Goal: Complete application form

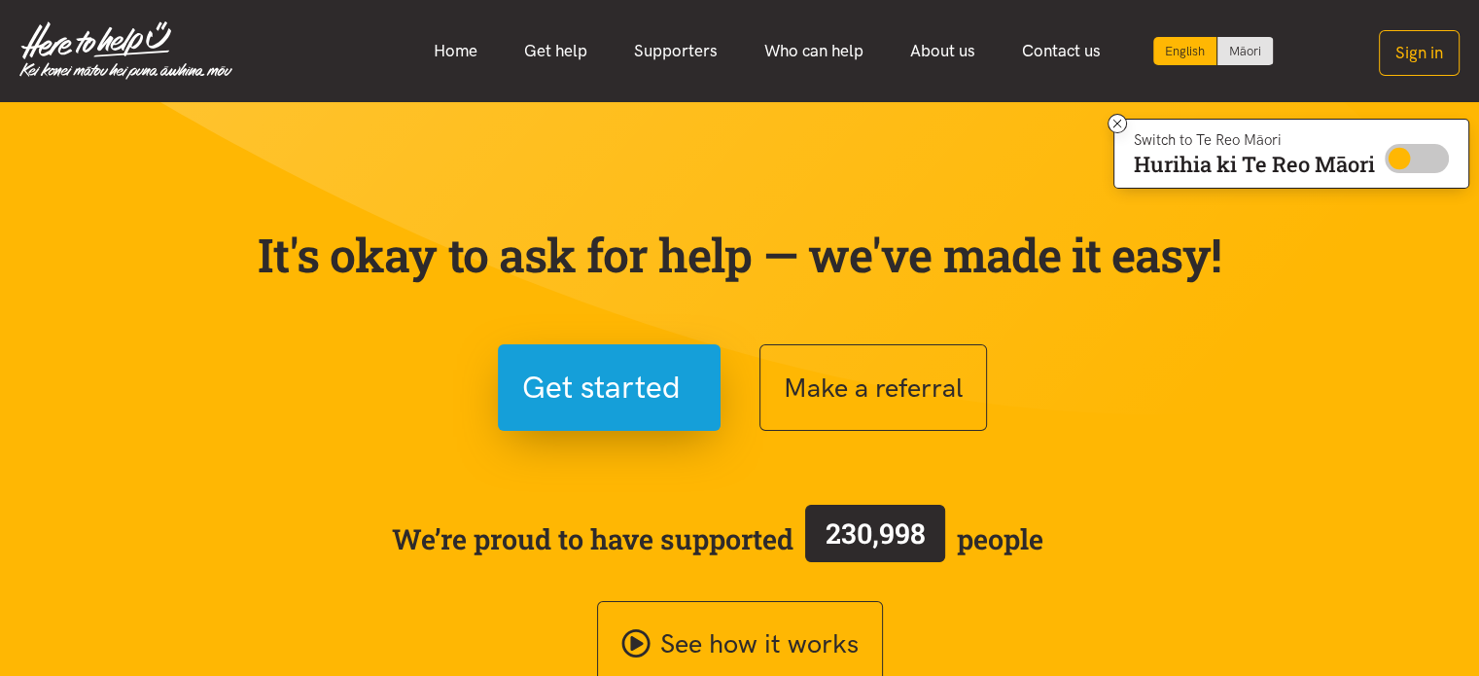
click at [1402, 151] on input "Switch to Te Reo Māori" at bounding box center [1417, 158] width 64 height 29
checkbox input "true"
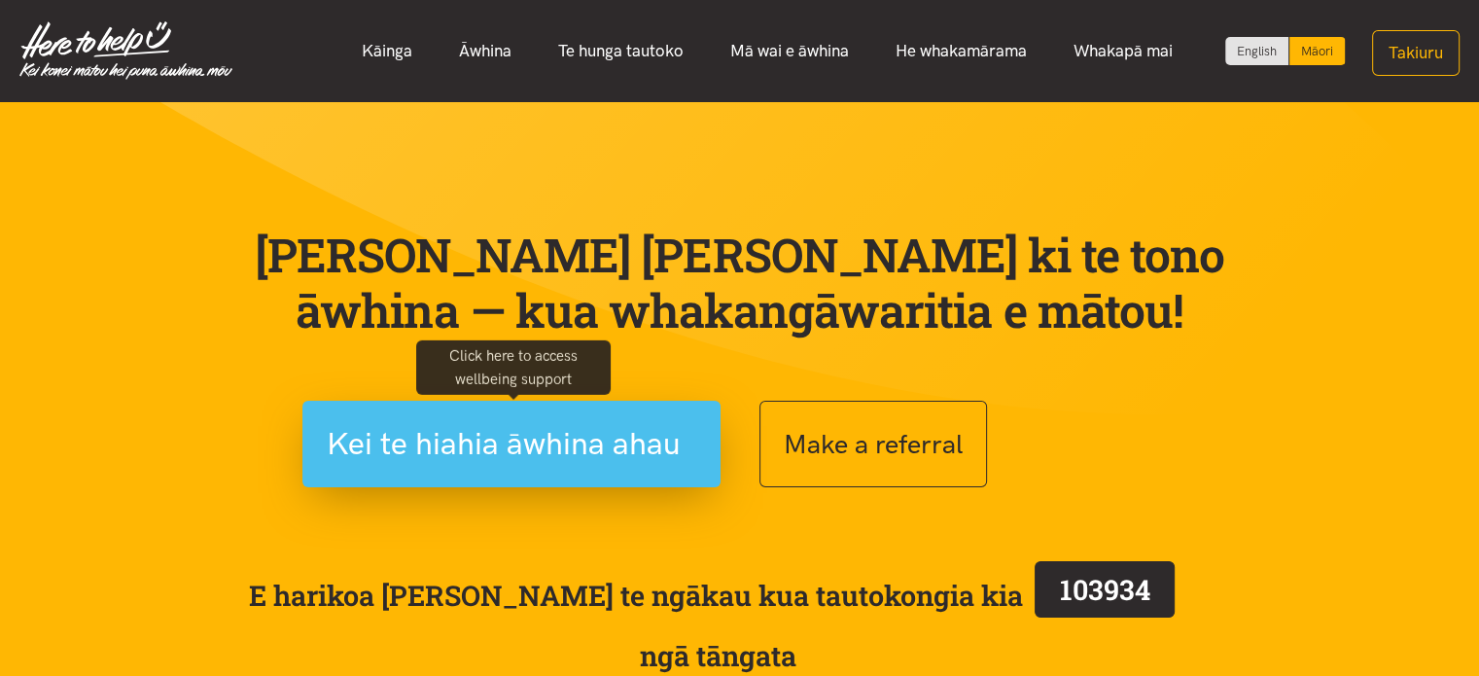
click at [513, 452] on span "Kei te hiahia āwhina ahau" at bounding box center [504, 444] width 354 height 50
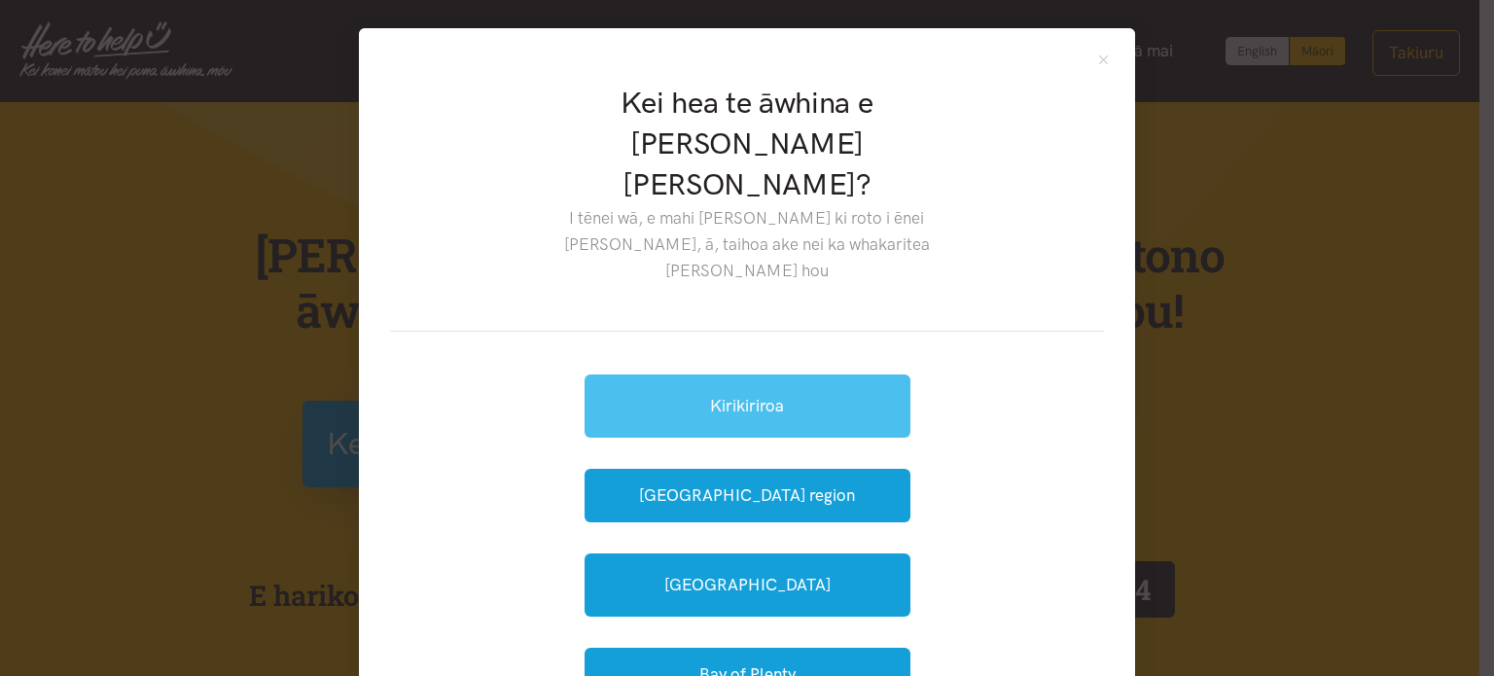
click at [805, 374] on link "Kirikiriroa" at bounding box center [748, 405] width 326 height 63
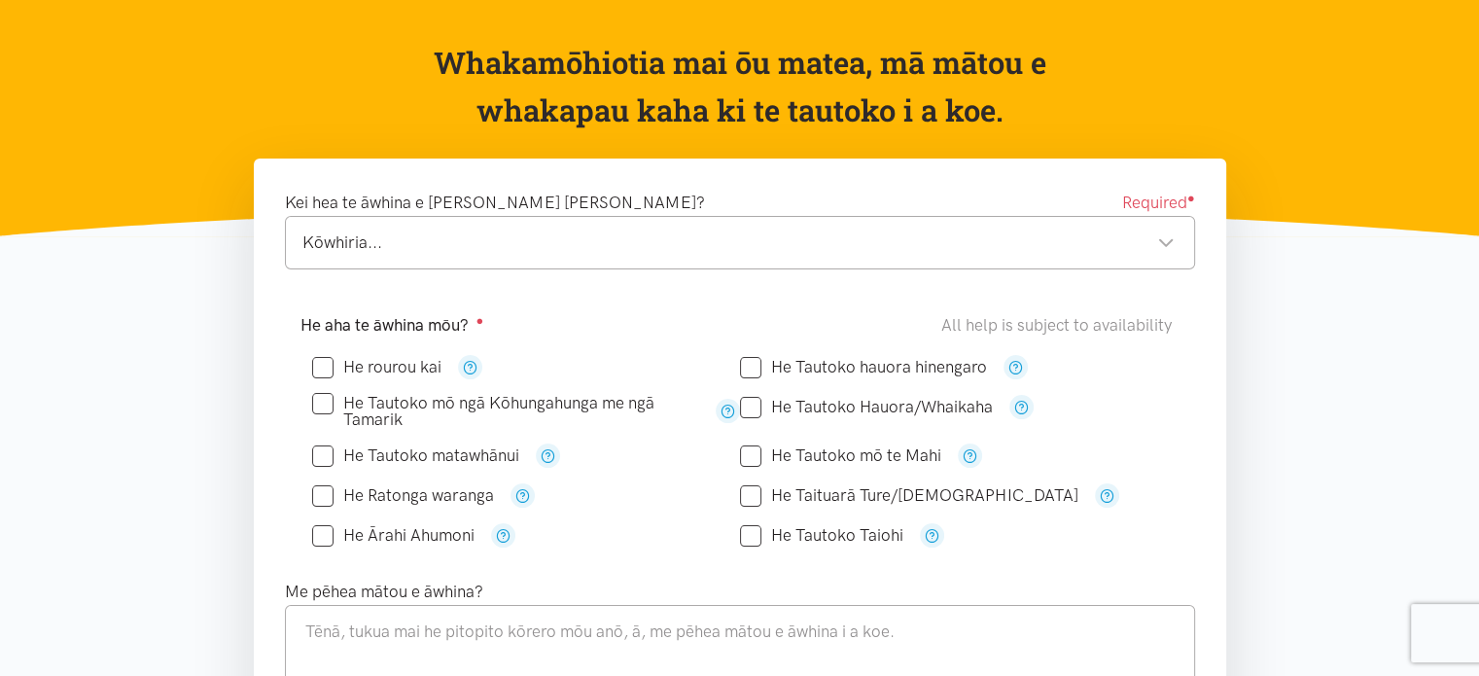
scroll to position [195, 0]
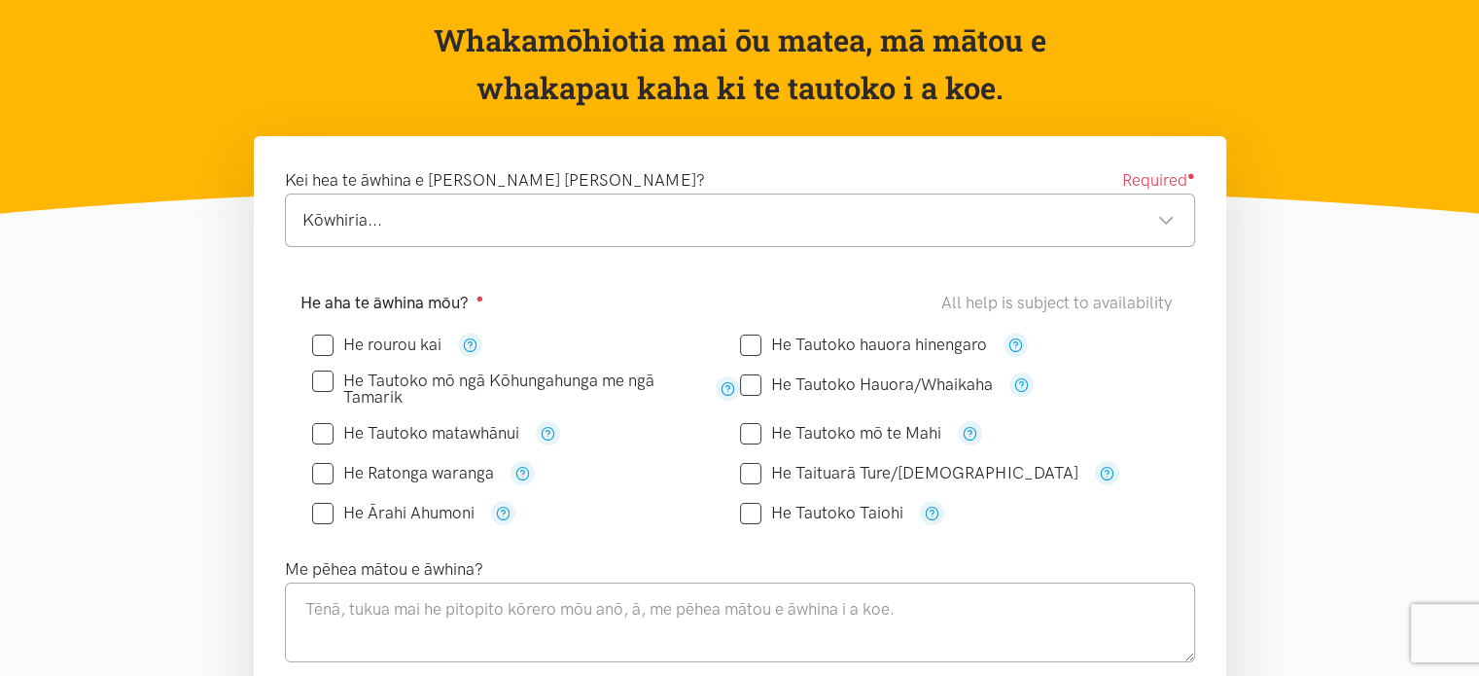
click at [597, 217] on div "Kōwhiria..." at bounding box center [738, 220] width 872 height 26
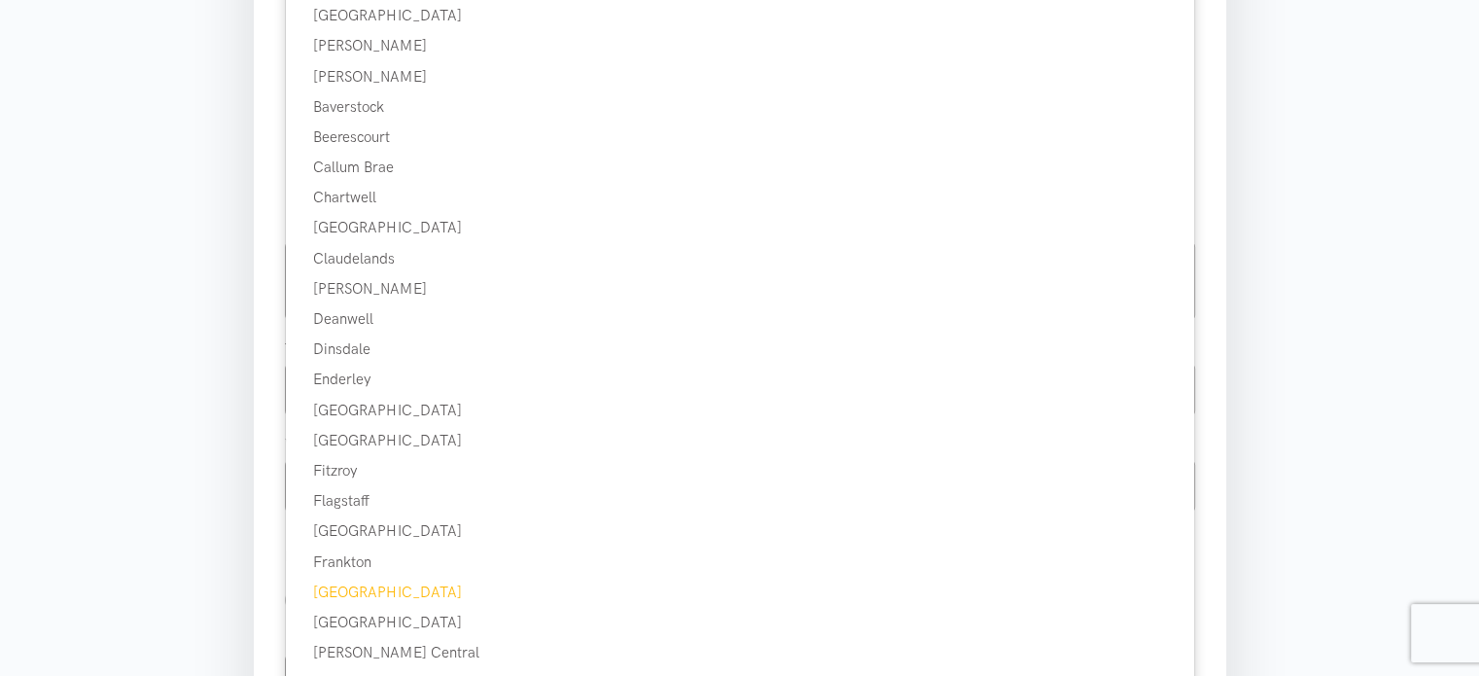
scroll to position [584, 0]
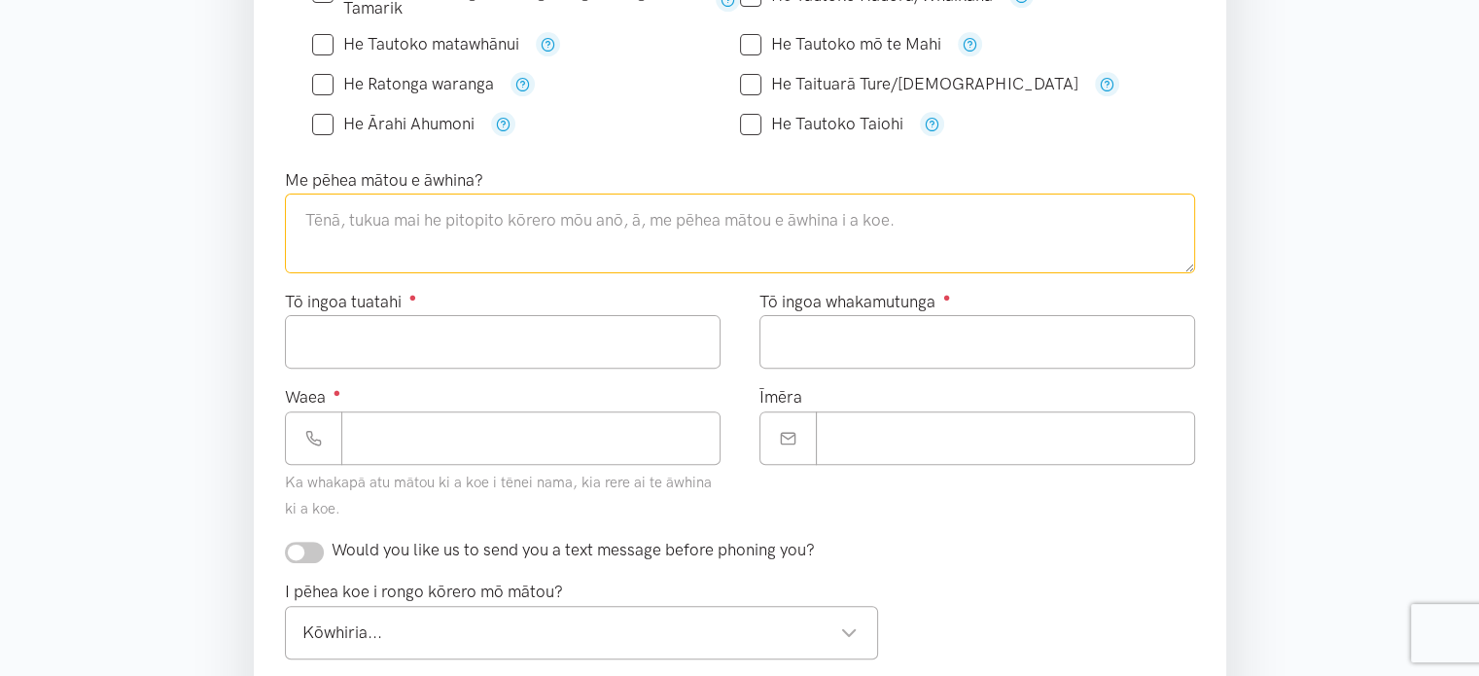
click at [492, 252] on textarea at bounding box center [740, 234] width 910 height 80
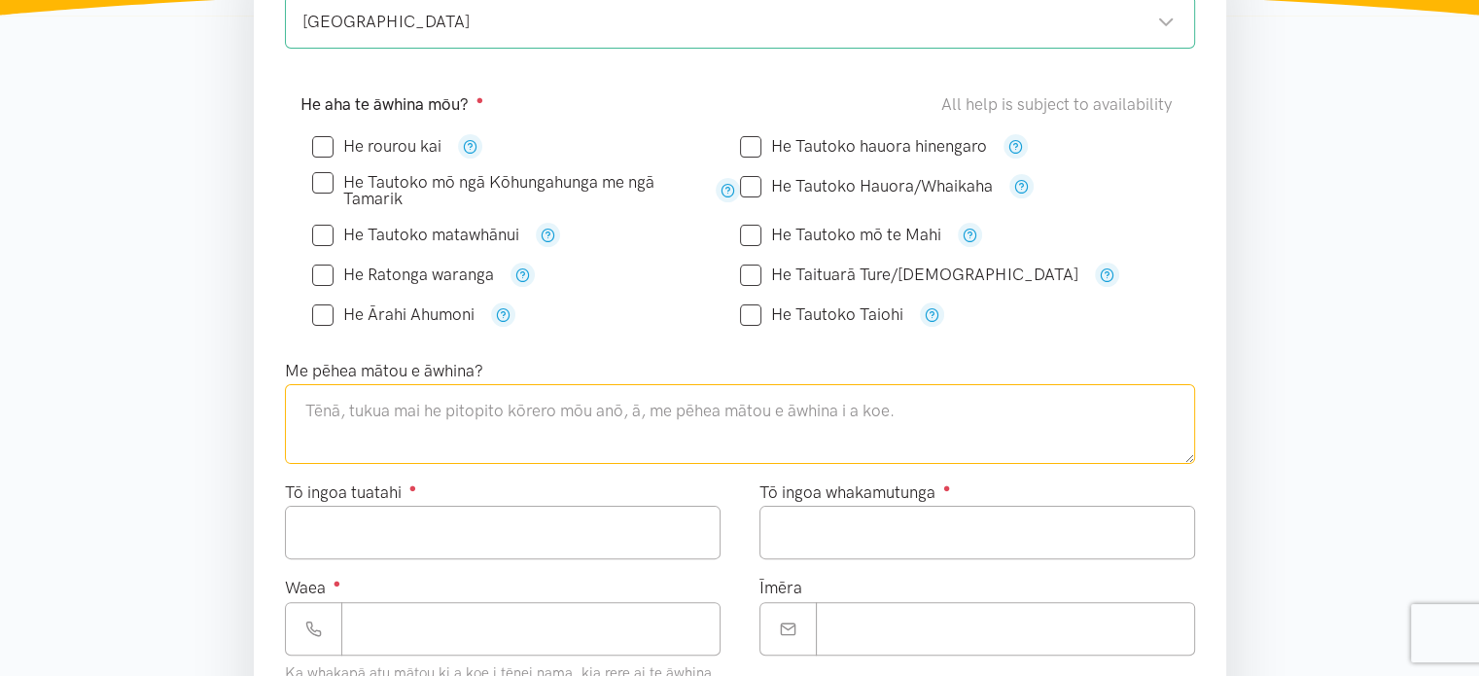
scroll to position [389, 0]
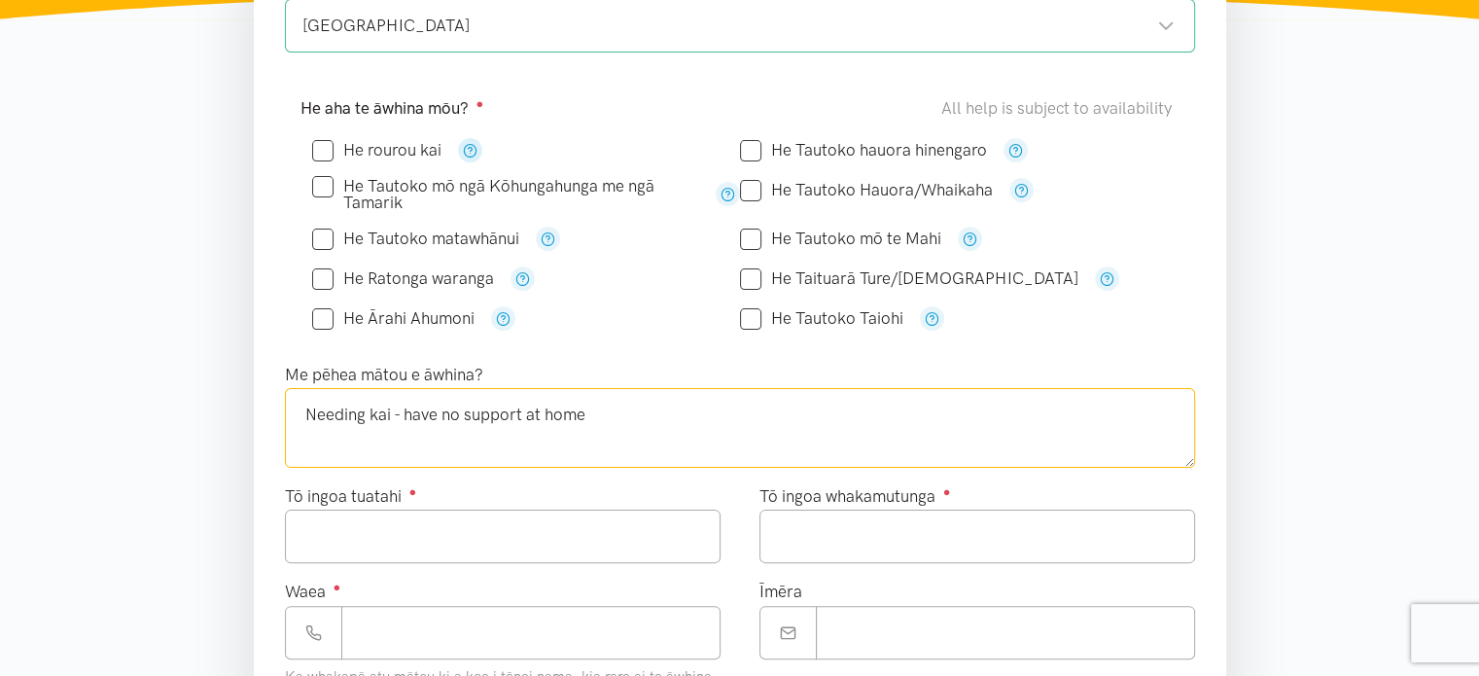
type textarea "Needing kai - have no support at home"
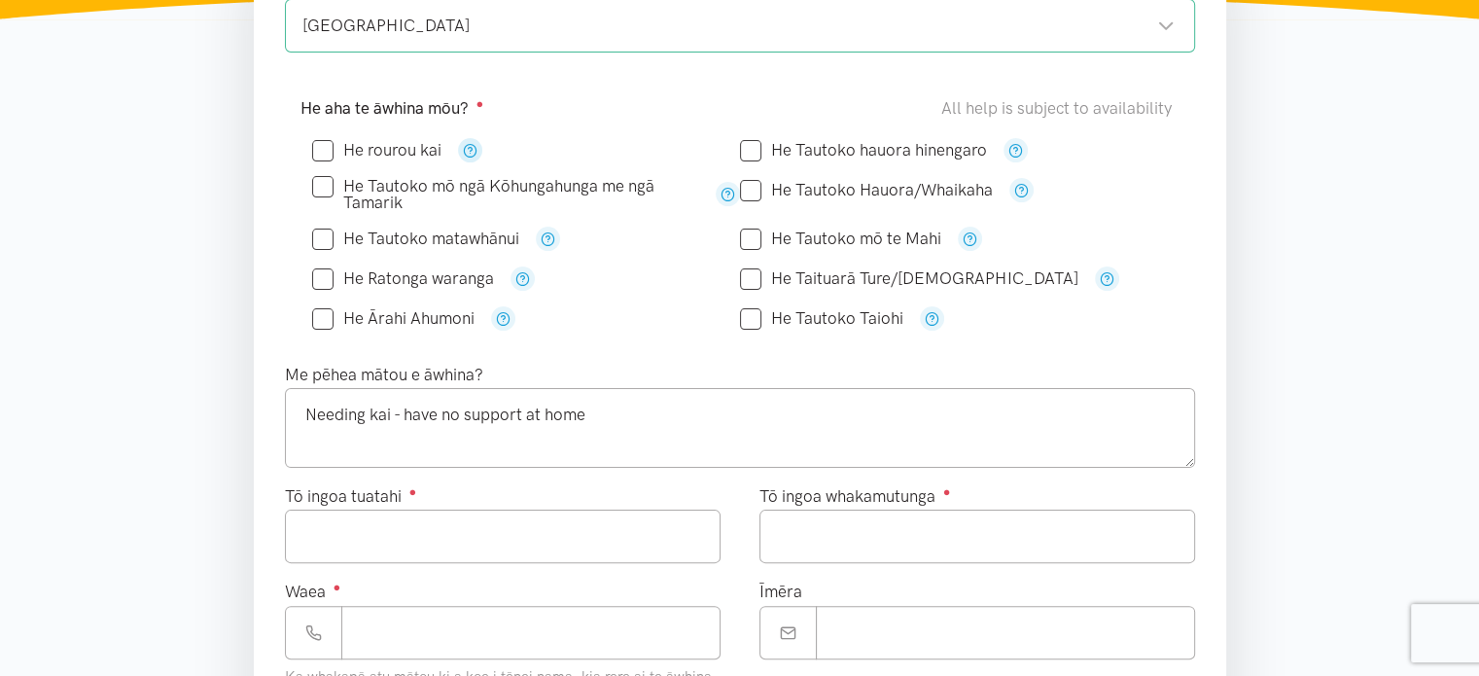
click at [468, 154] on icon "button" at bounding box center [470, 150] width 15 height 15
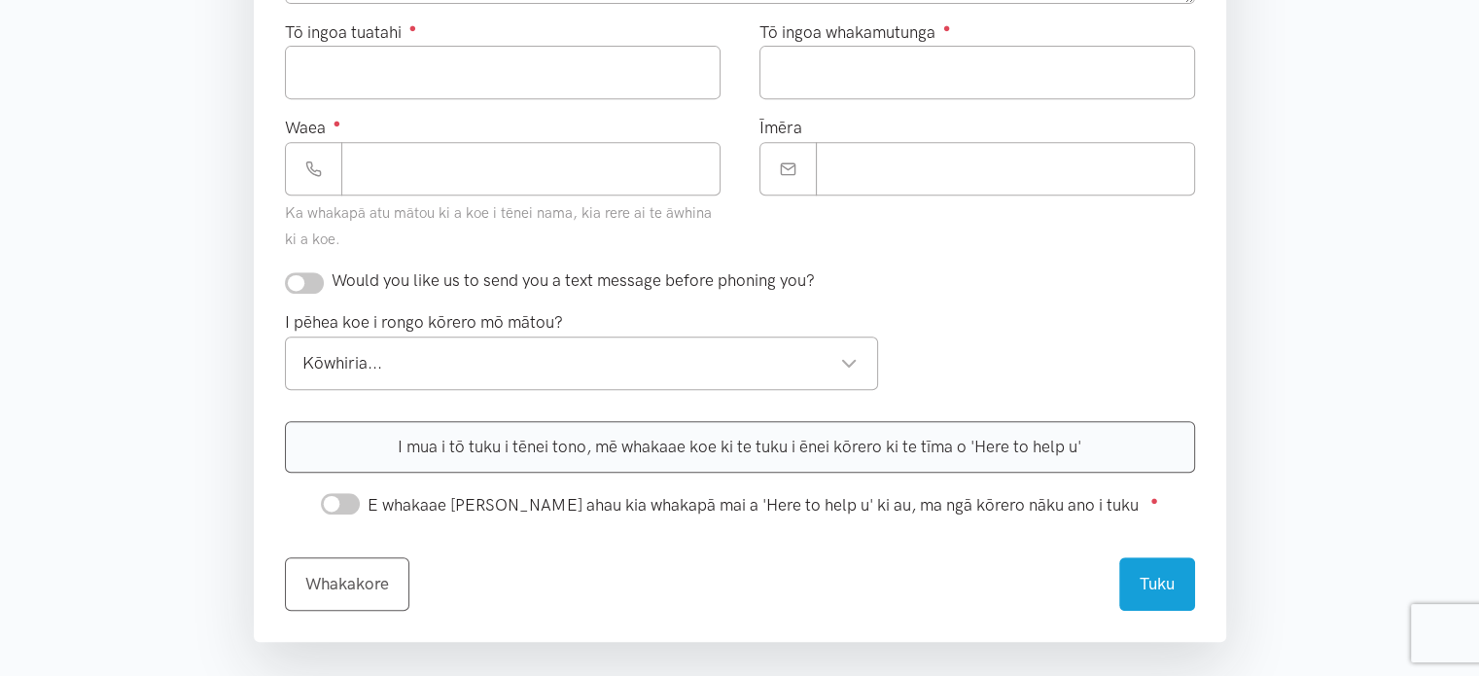
scroll to position [875, 0]
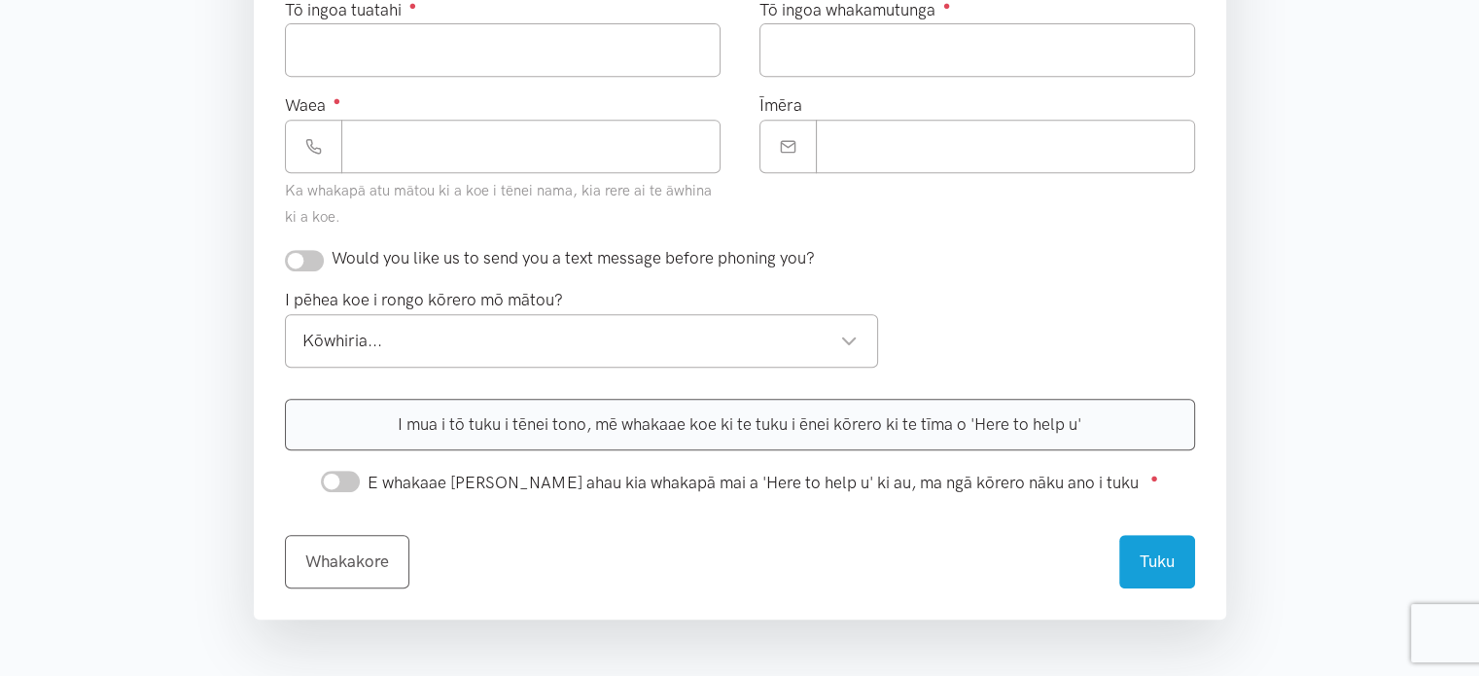
click at [308, 260] on input "checkbox" at bounding box center [304, 260] width 39 height 21
checkbox input "true"
click at [801, 329] on div "Kōwhiria..." at bounding box center [580, 341] width 556 height 26
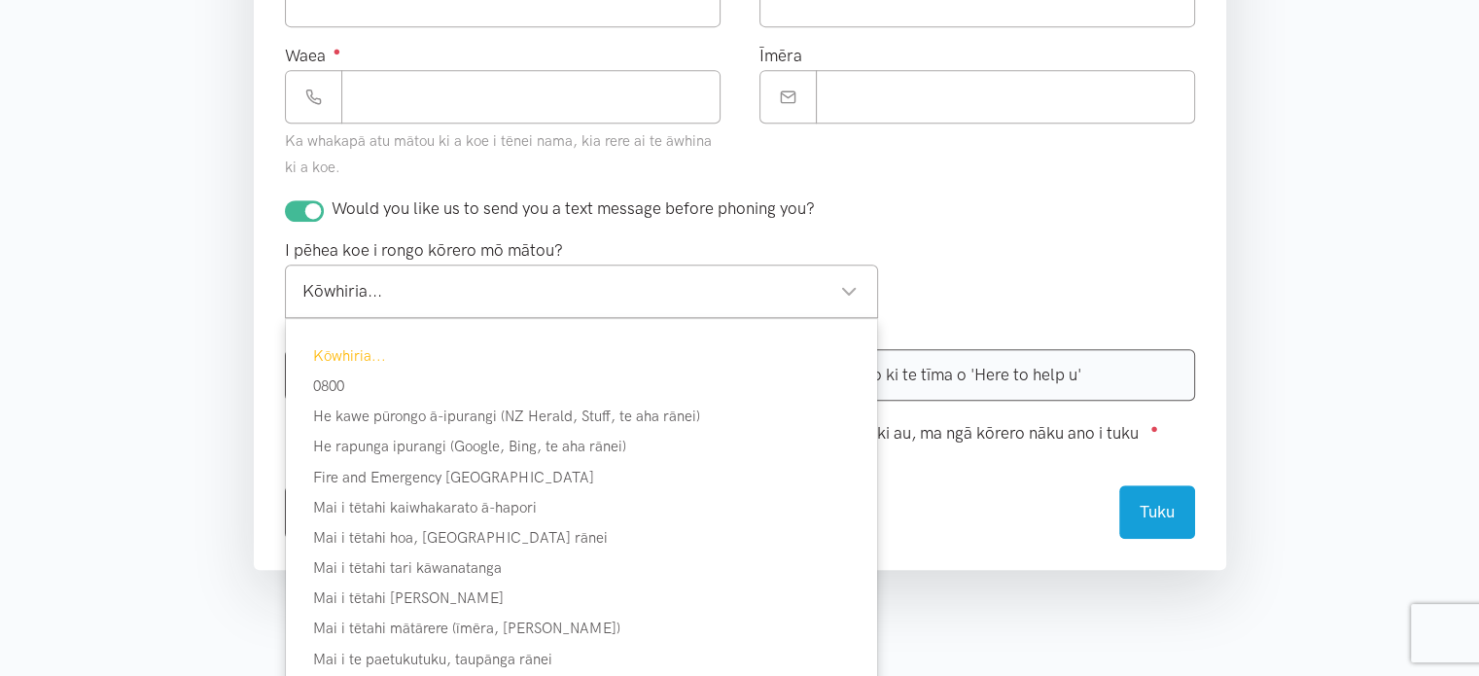
scroll to position [973, 0]
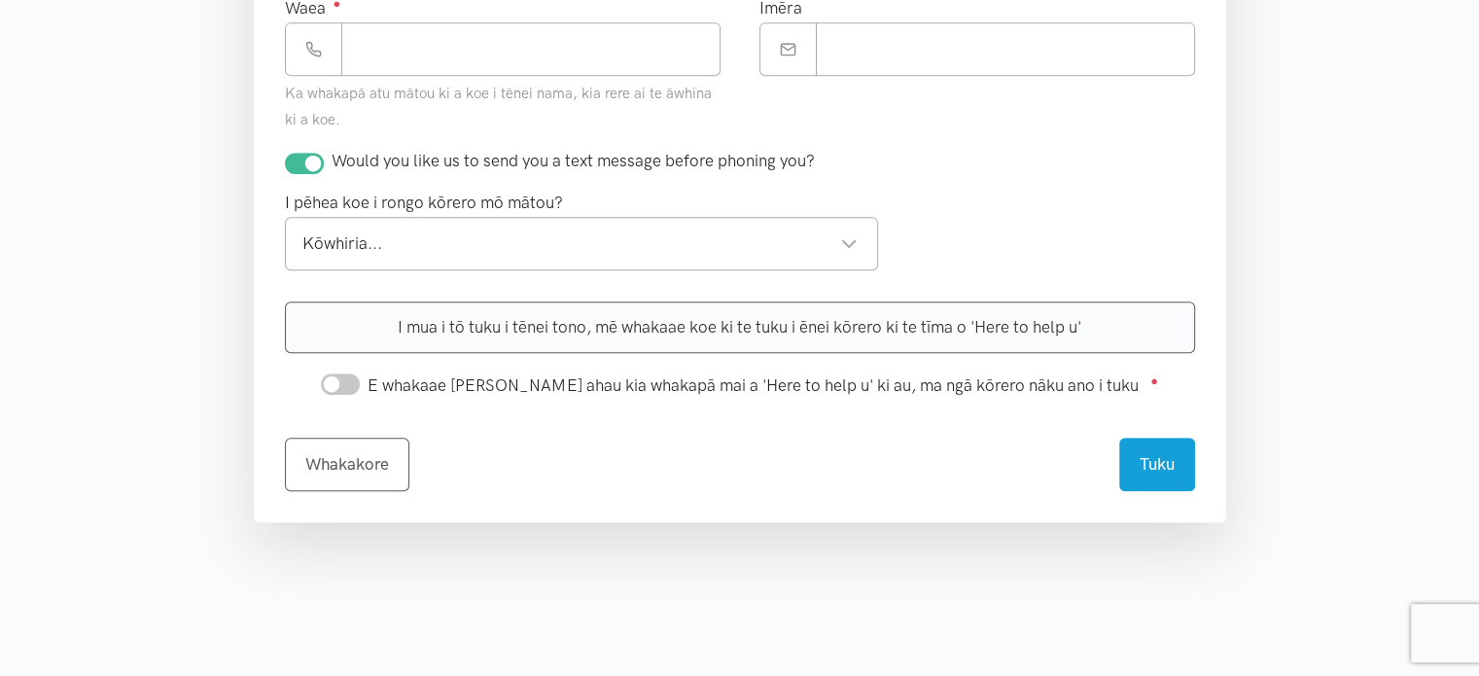
click at [1147, 190] on div "I pēhea koe i rongo kōrero mō mātou? Kōwhiria... Kōwhiria... Kōwhiria... 0800 H…" at bounding box center [740, 237] width 949 height 95
click at [358, 461] on link "Whakakore" at bounding box center [347, 461] width 124 height 53
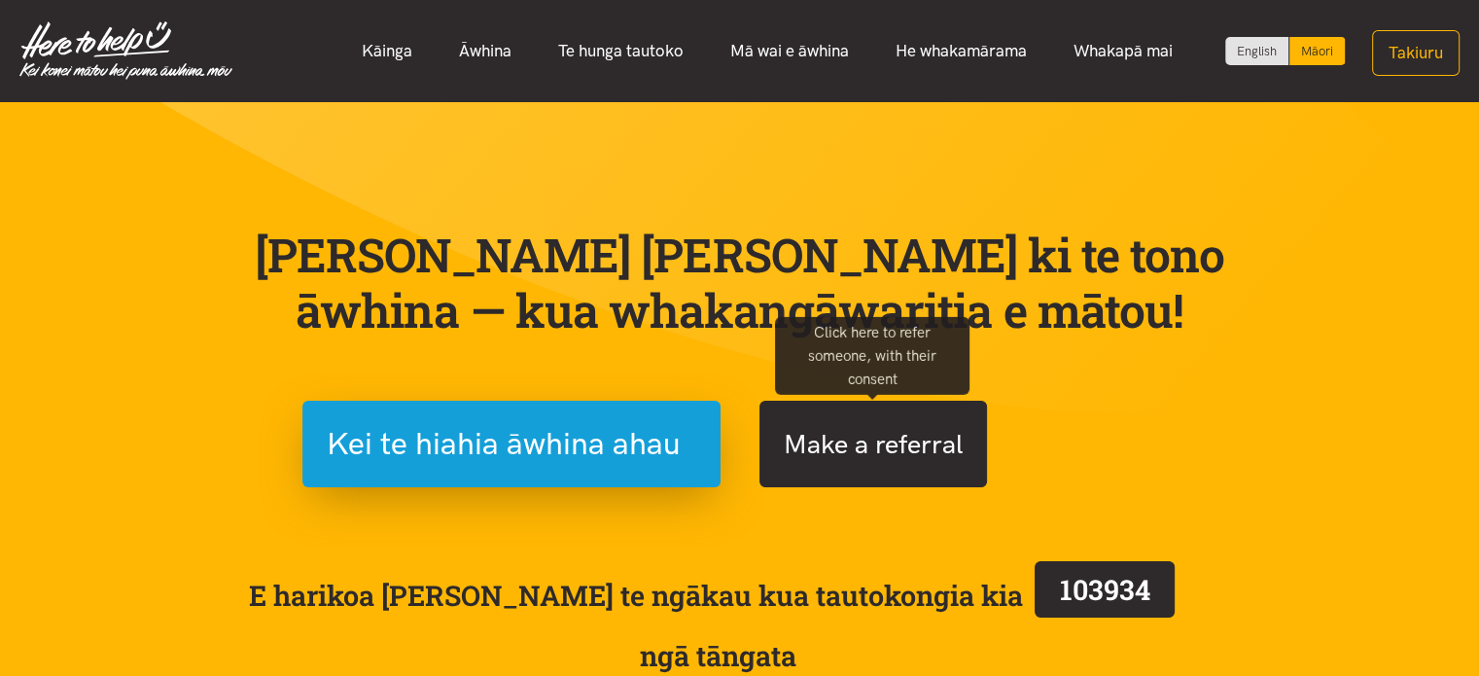
click at [857, 435] on button "Make a referral" at bounding box center [874, 444] width 228 height 87
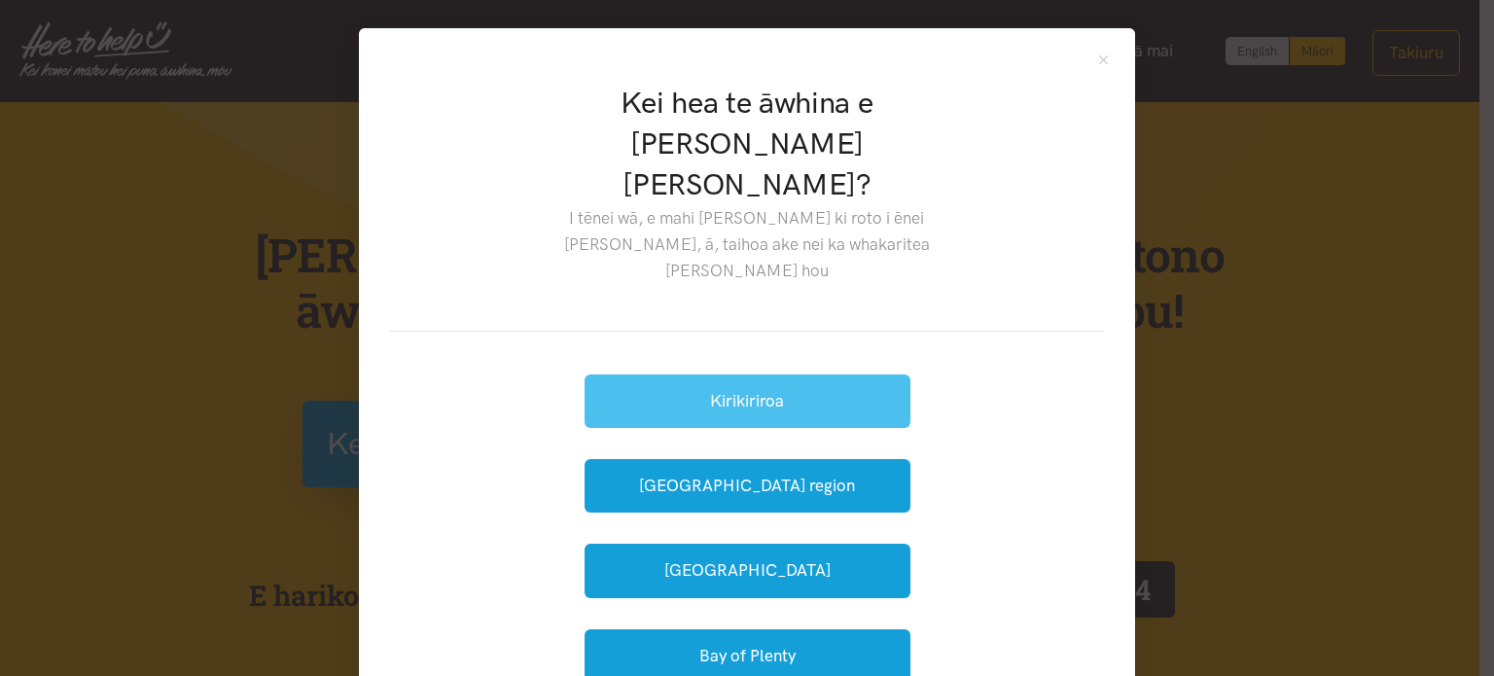
click at [789, 374] on button "Kirikiriroa" at bounding box center [748, 400] width 326 height 53
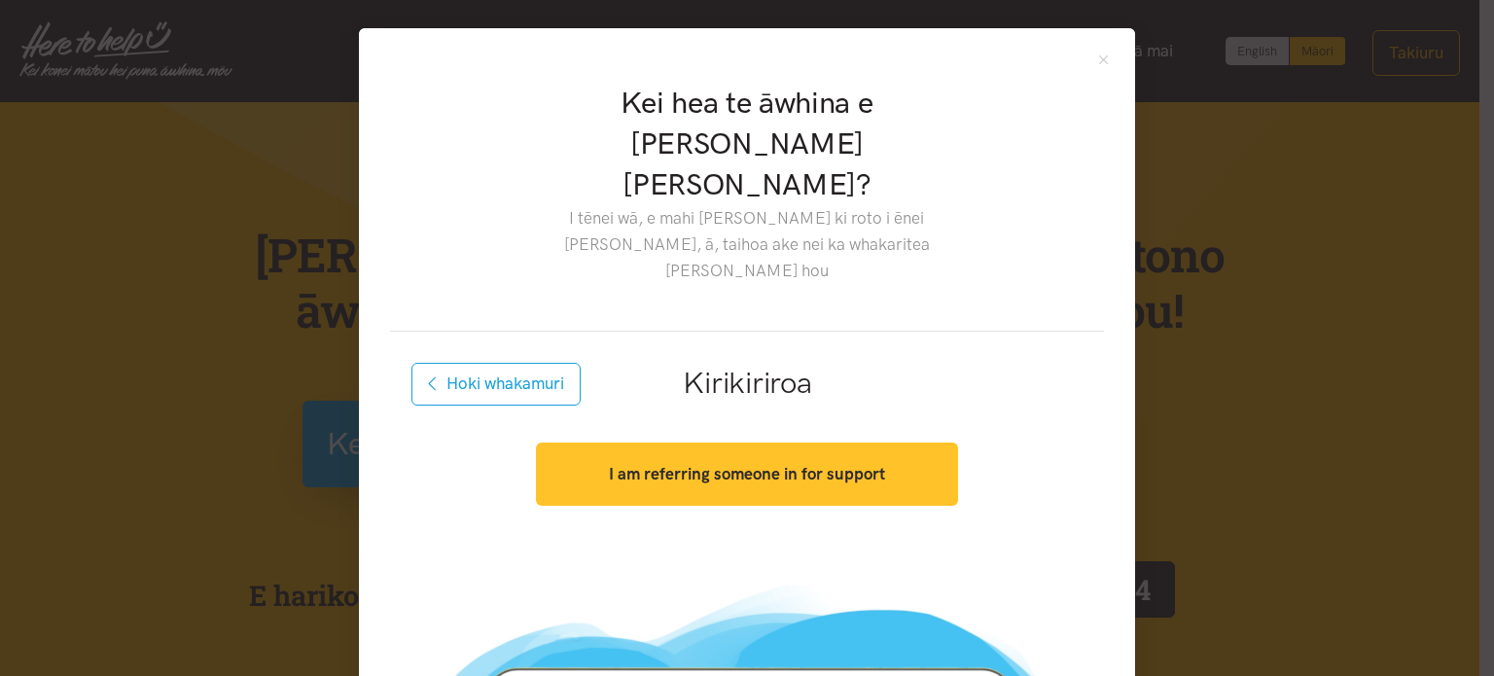
click at [820, 464] on strong "I am referring someone in for support" at bounding box center [747, 473] width 276 height 19
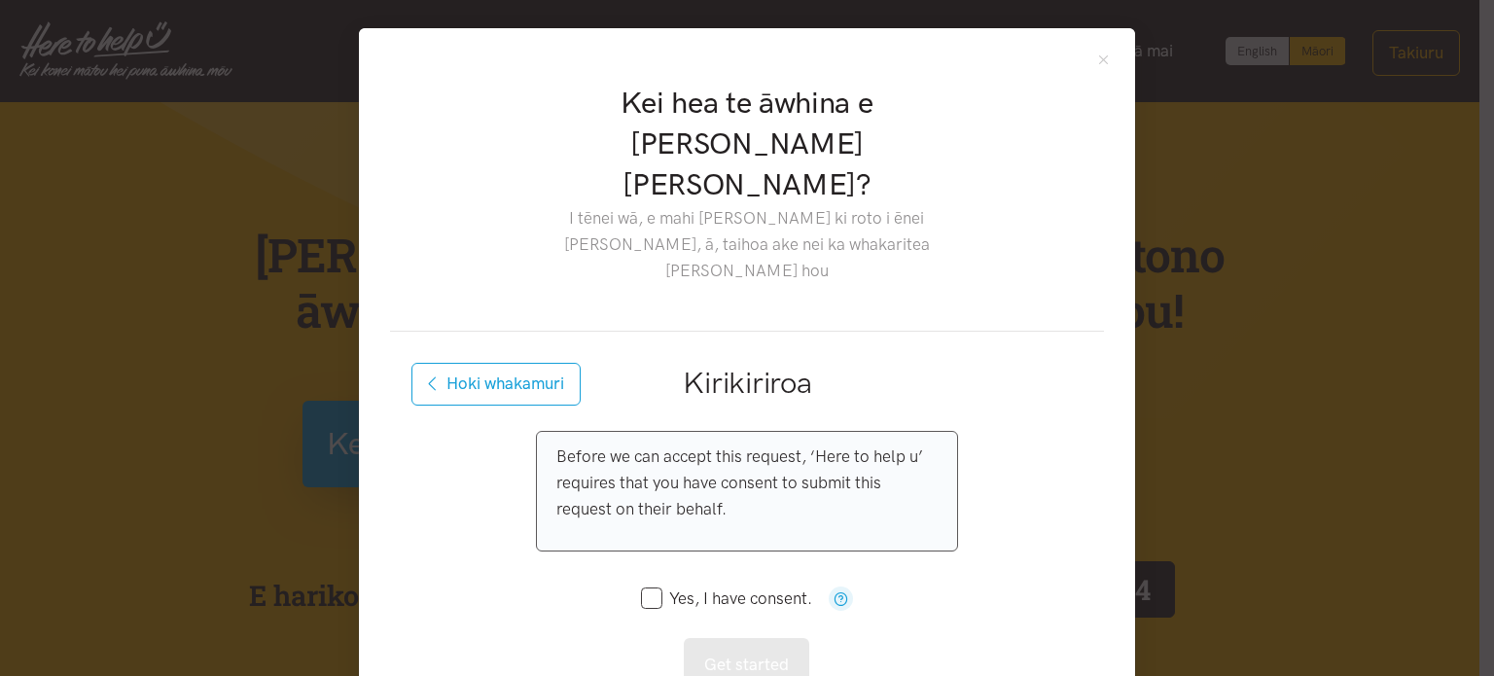
click at [641, 590] on input "Yes, I have consent." at bounding box center [726, 598] width 171 height 17
checkbox input "true"
click at [733, 638] on button "Get started" at bounding box center [746, 664] width 125 height 53
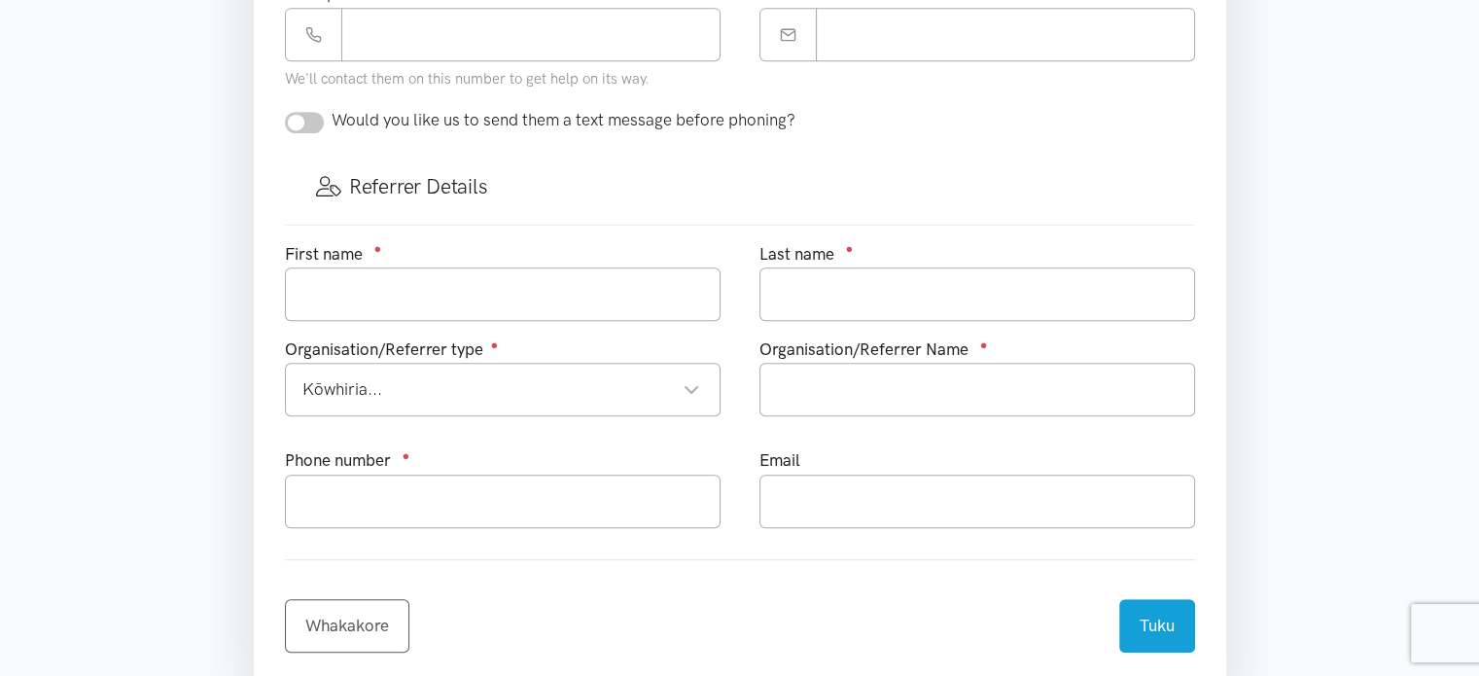
scroll to position [992, 0]
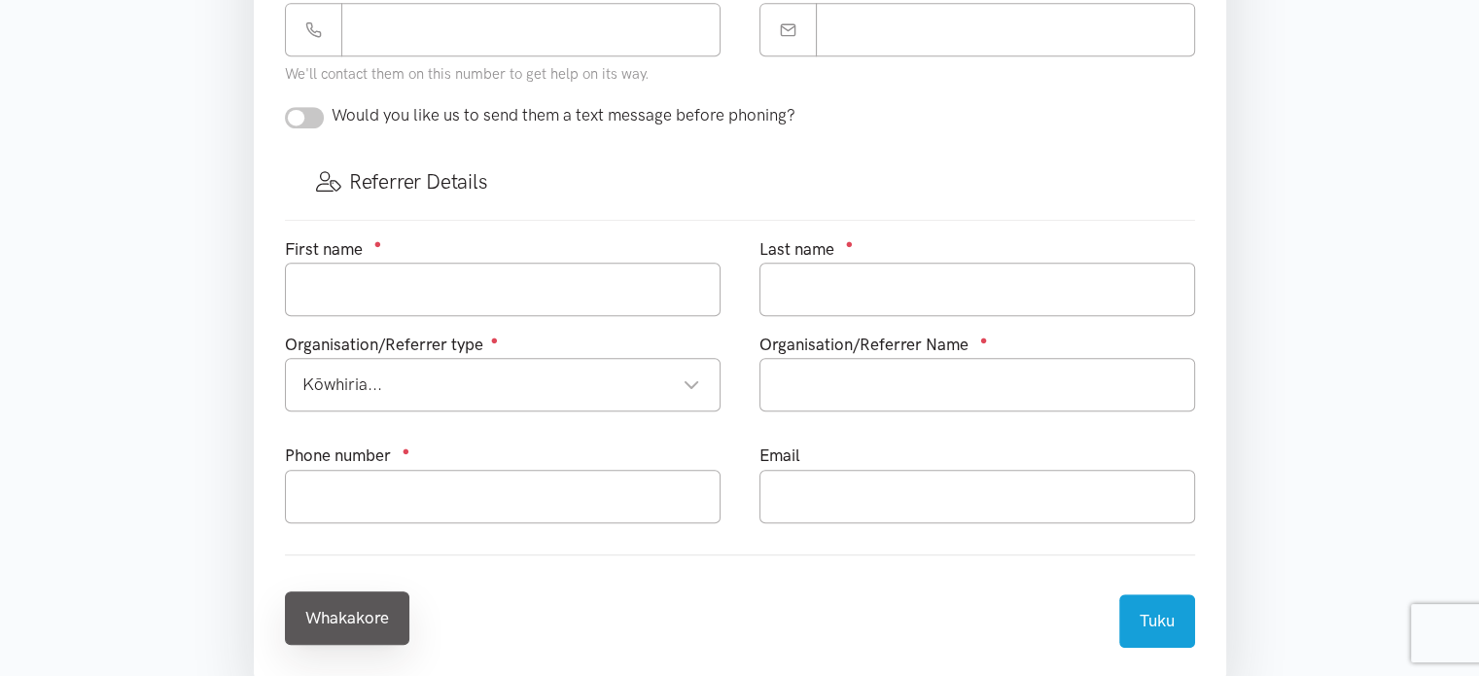
click at [337, 633] on link "Whakakore" at bounding box center [347, 617] width 124 height 53
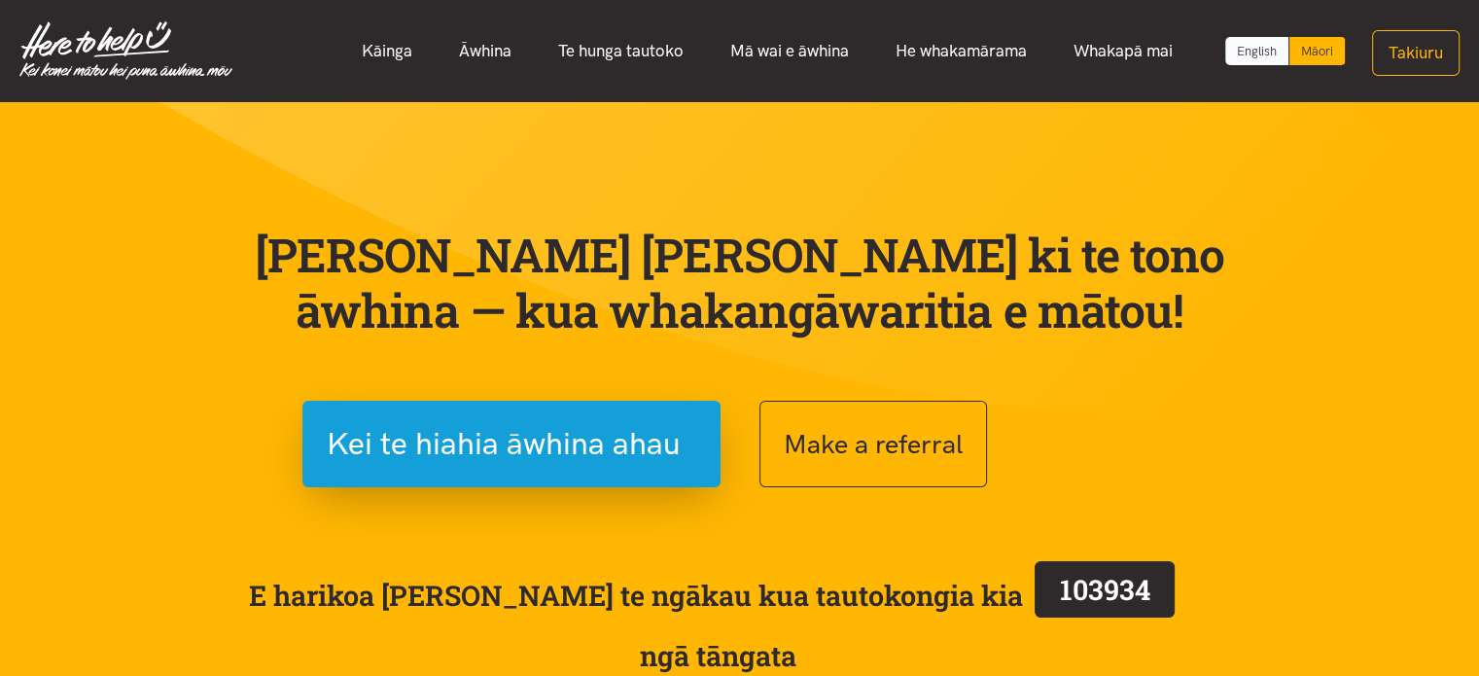
click at [1253, 56] on link "English" at bounding box center [1257, 51] width 63 height 28
